Goal: Navigation & Orientation: Find specific page/section

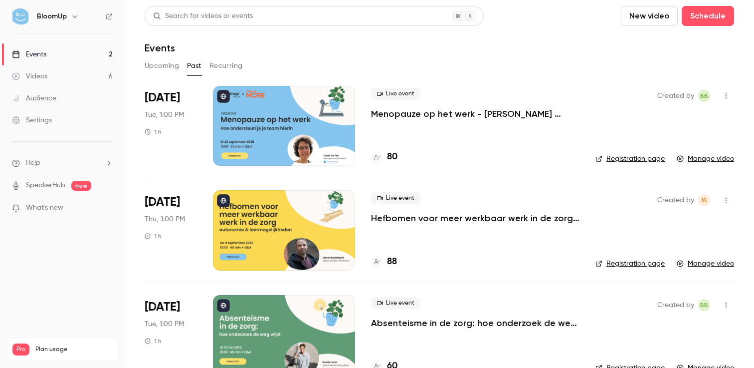
click at [172, 62] on button "Upcoming" at bounding box center [162, 66] width 34 height 16
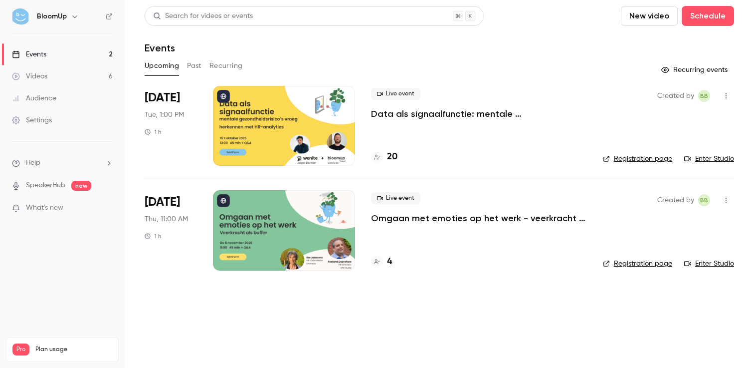
click at [195, 65] on button "Past" at bounding box center [194, 66] width 14 height 16
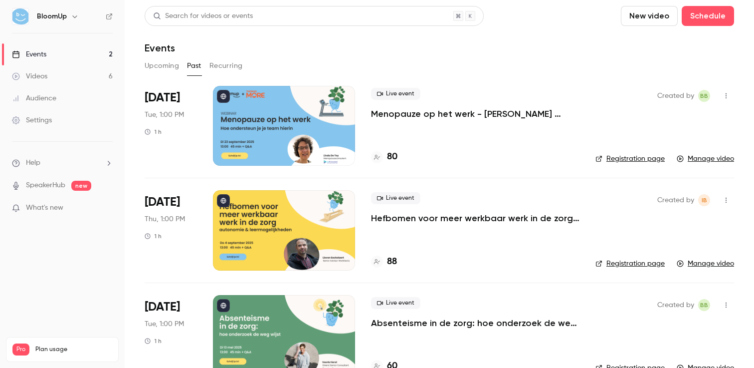
click at [160, 66] on button "Upcoming" at bounding box center [162, 66] width 34 height 16
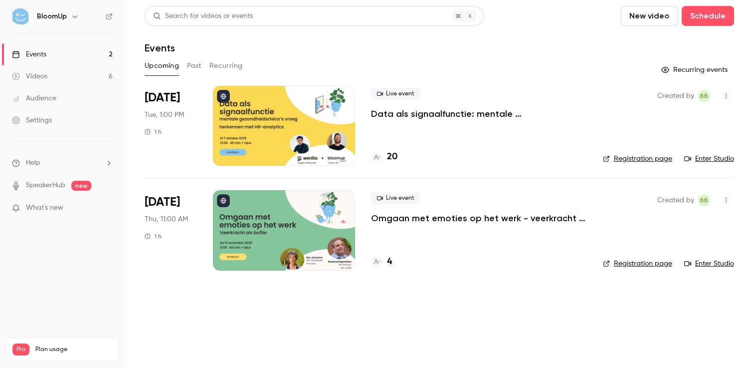
click at [334, 69] on div "Upcoming Past Recurring" at bounding box center [440, 66] width 590 height 16
click at [195, 70] on button "Past" at bounding box center [194, 66] width 14 height 16
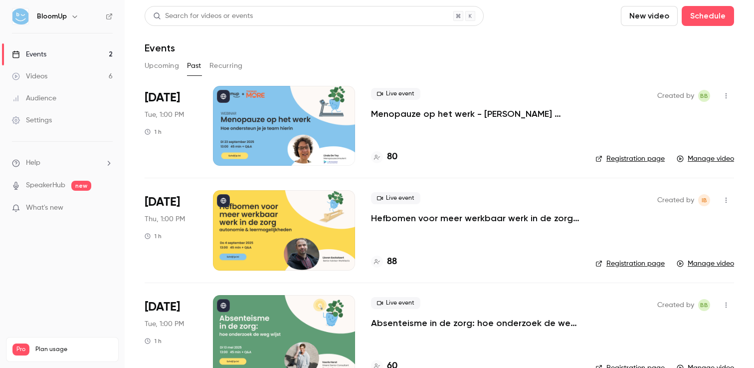
click at [161, 67] on button "Upcoming" at bounding box center [162, 66] width 34 height 16
